Goal: Register for event/course

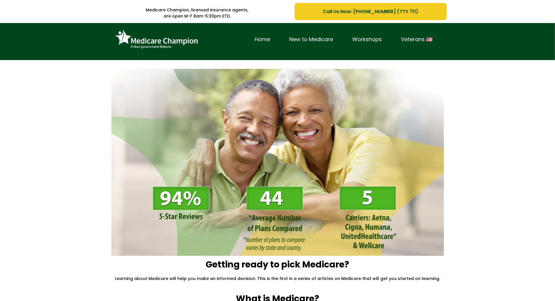
click at [58, 32] on div "Home New to Medicare Workshops Veterans 🇺🇸" at bounding box center [277, 41] width 555 height 37
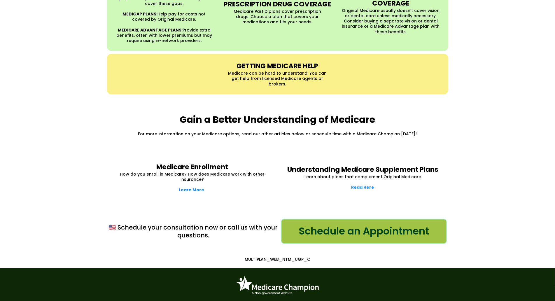
scroll to position [699, 0]
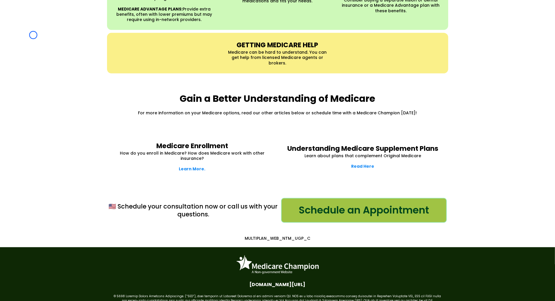
scroll to position [0, 0]
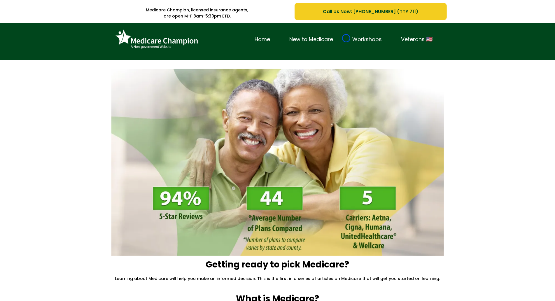
click at [346, 38] on link "Workshops" at bounding box center [367, 39] width 49 height 9
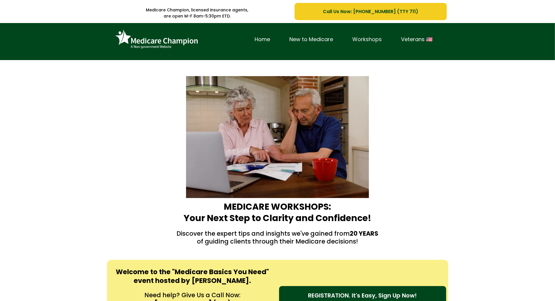
click at [346, 38] on link "Workshops" at bounding box center [367, 39] width 49 height 9
click at [32, 46] on div "Home New to Medicare Workshops Veterans 🇺🇸" at bounding box center [277, 41] width 555 height 37
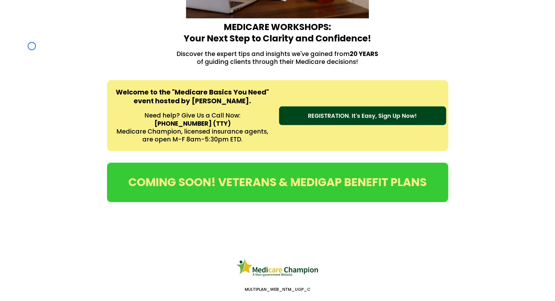
scroll to position [223, 0]
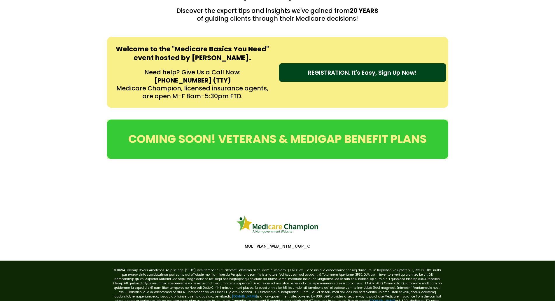
click at [32, 46] on div "Welcome to the "Medicare Basics You Need" event hosted by Amy Rieg. Need help? …" at bounding box center [277, 72] width 555 height 83
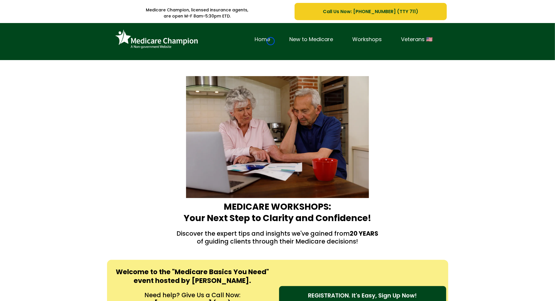
click at [271, 41] on link "Home" at bounding box center [262, 39] width 35 height 9
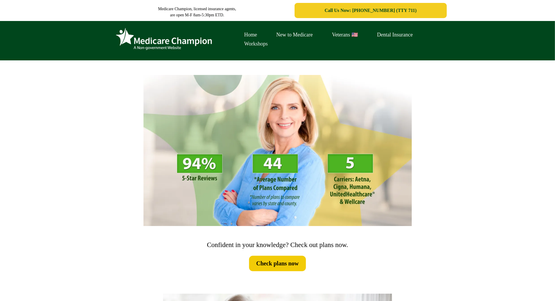
click at [271, 41] on link "Workshops" at bounding box center [256, 43] width 43 height 9
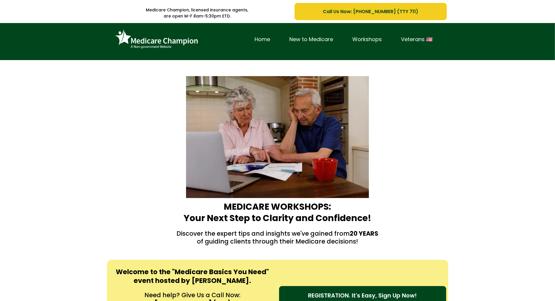
click at [55, 39] on div "Home New to Medicare Workshops Veterans 🇺🇸" at bounding box center [277, 41] width 555 height 37
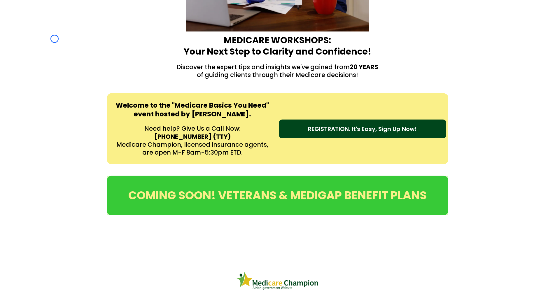
scroll to position [206, 0]
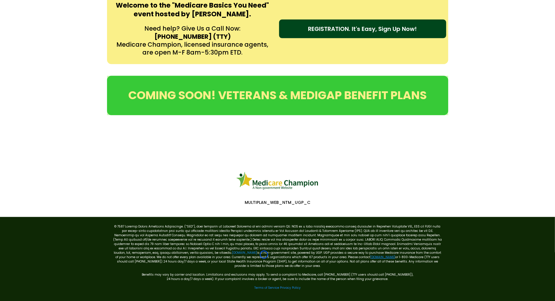
click at [370, 255] on link "[DOMAIN_NAME]" at bounding box center [382, 257] width 25 height 4
